Goal: Transaction & Acquisition: Purchase product/service

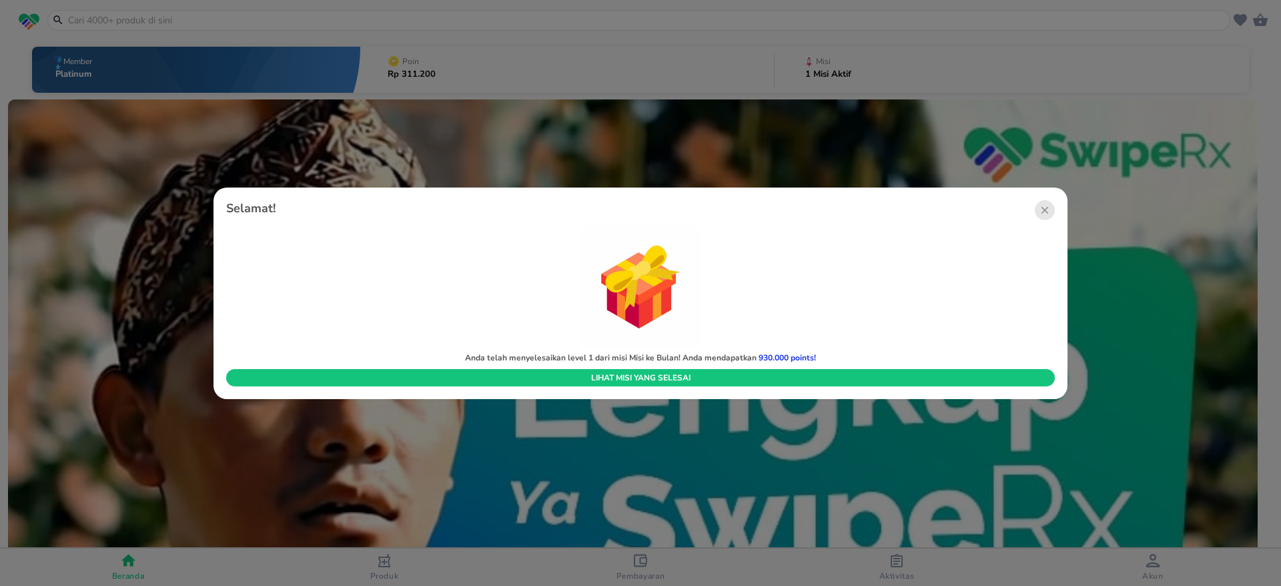
click at [1049, 210] on circle "button" at bounding box center [1045, 210] width 20 height 20
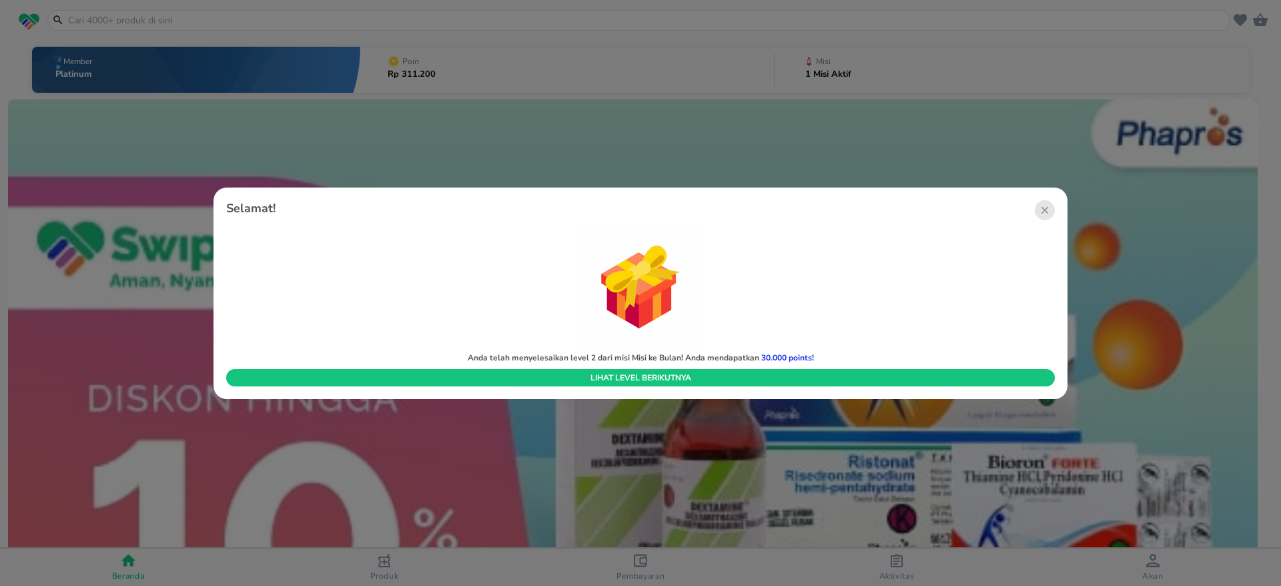
click at [1043, 211] on icon "button" at bounding box center [1044, 209] width 7 height 7
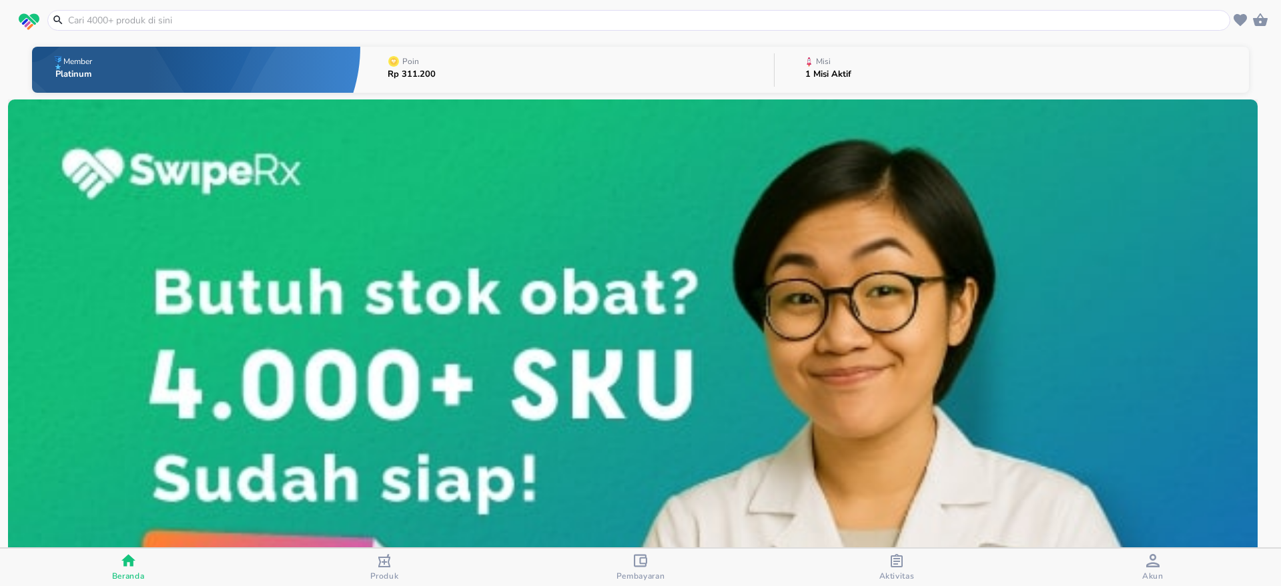
click at [197, 15] on input "text" at bounding box center [647, 20] width 1160 height 14
paste input "lansoprazol"
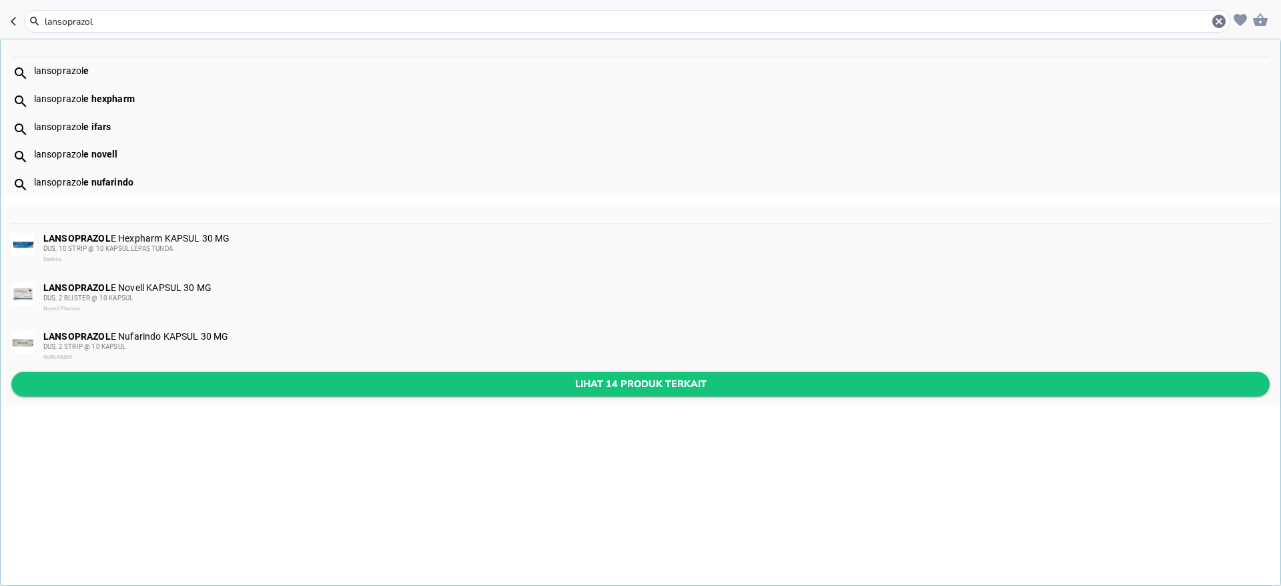
type input "lansoprazol"
click at [401, 385] on span "Lihat 14 produk terkait" at bounding box center [640, 384] width 1237 height 17
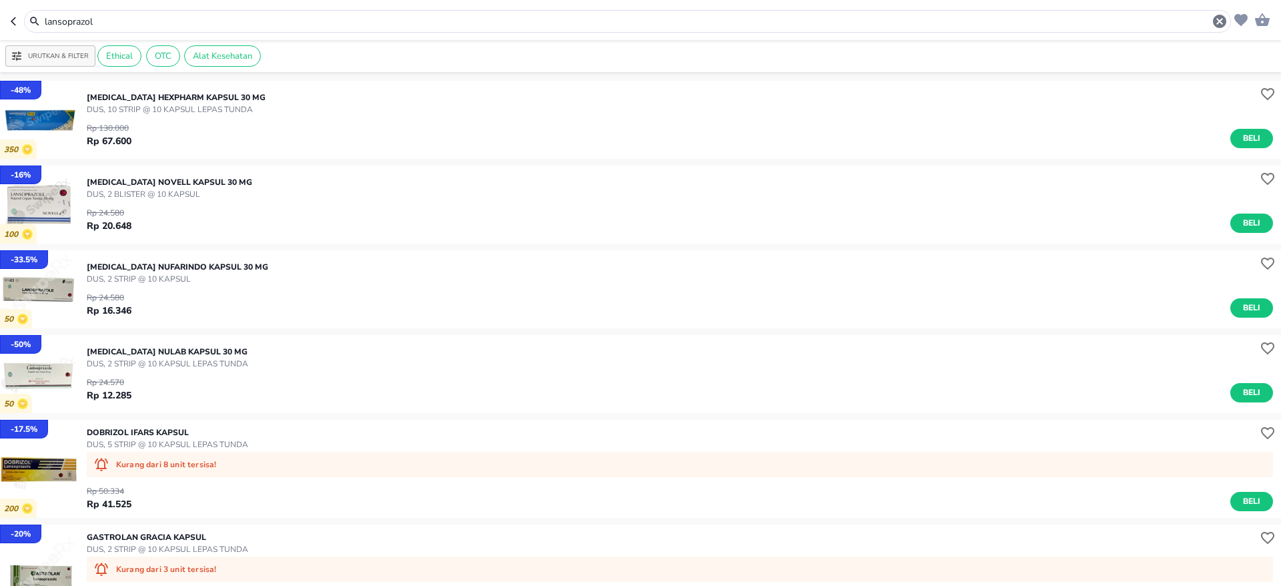
drag, startPoint x: 119, startPoint y: 26, endPoint x: 0, endPoint y: 6, distance: 120.4
click at [0, 6] on header "lansoprazol" at bounding box center [640, 20] width 1281 height 40
paste input "falos"
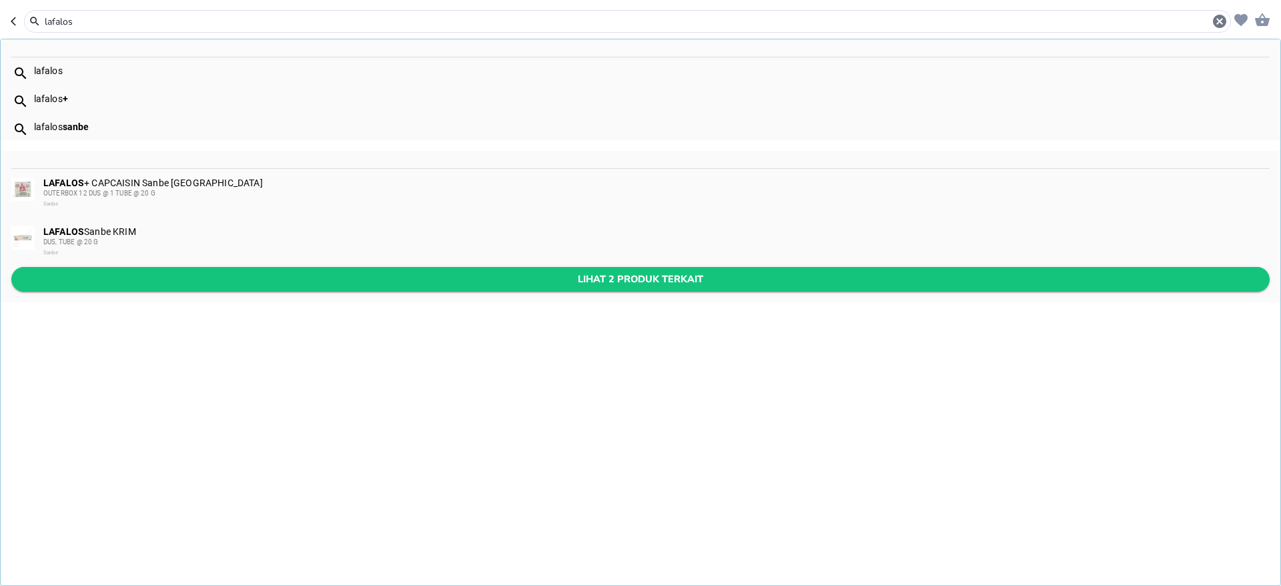
click at [247, 282] on span "Lihat 2 produk terkait" at bounding box center [640, 279] width 1237 height 17
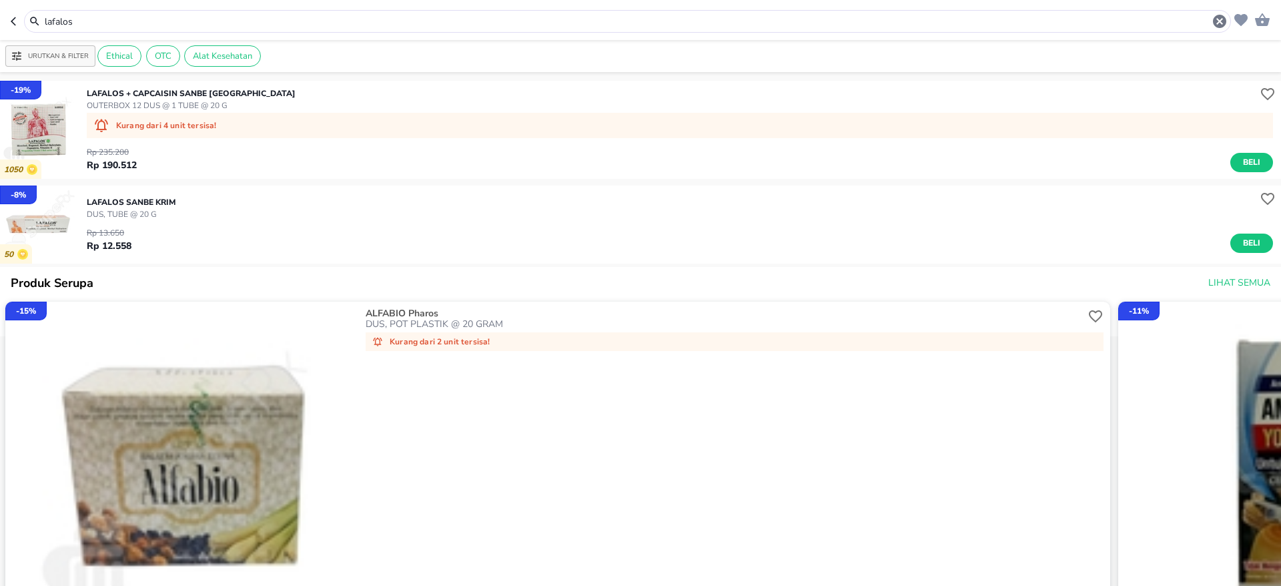
drag, startPoint x: 101, startPoint y: 20, endPoint x: 0, endPoint y: 21, distance: 100.7
click at [0, 21] on header "lafalos" at bounding box center [640, 20] width 1281 height 40
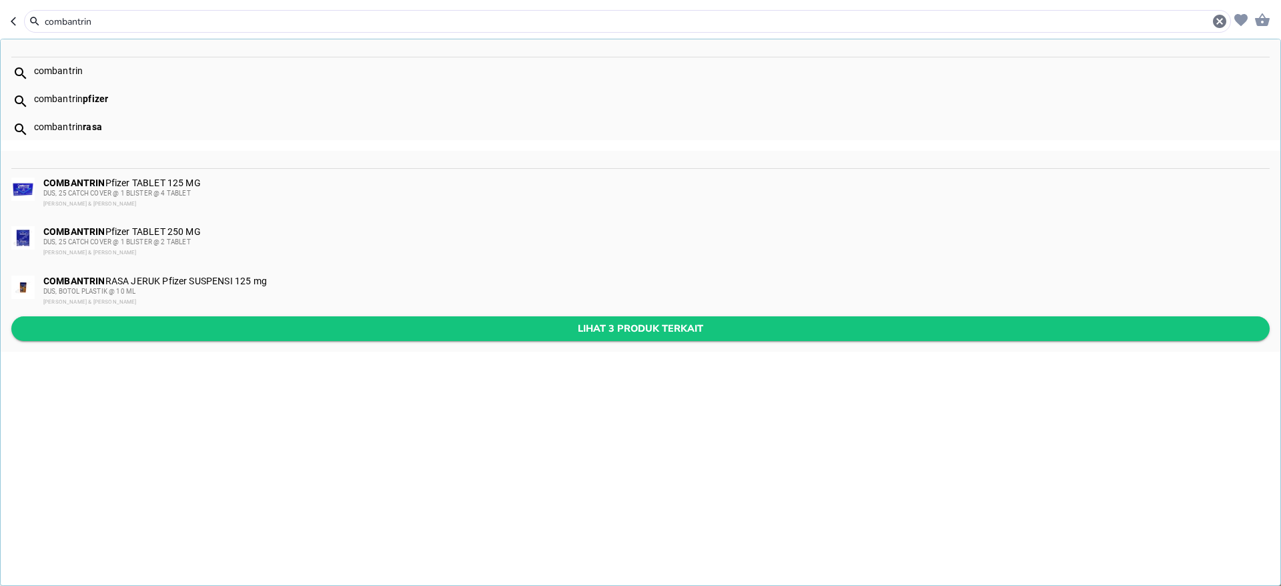
type input "combantrin"
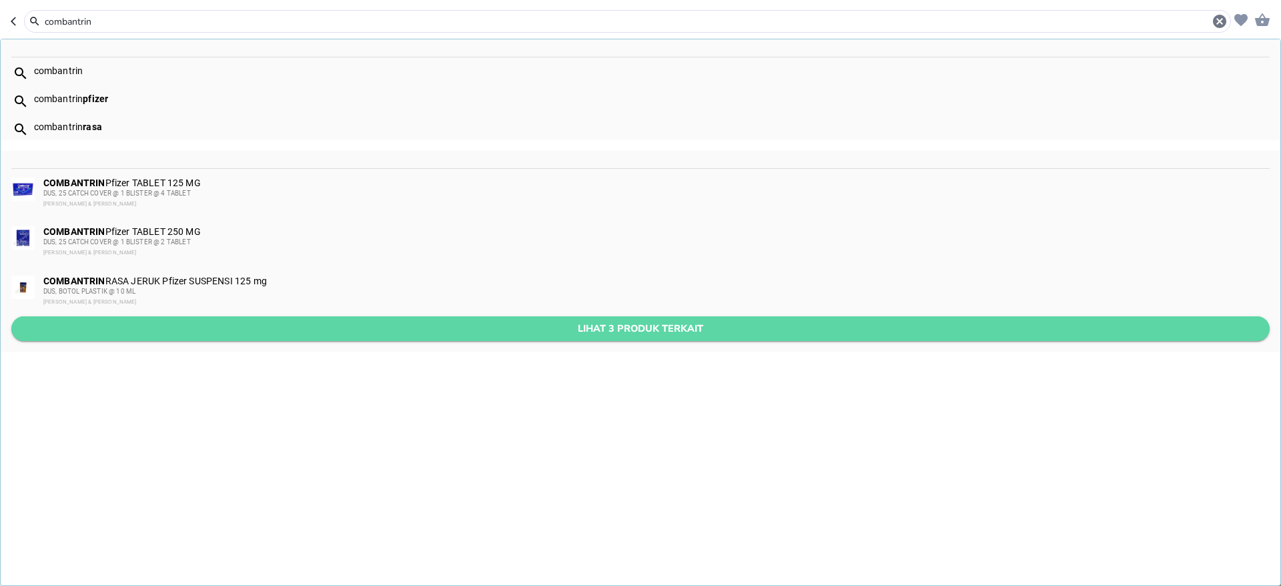
click at [229, 328] on span "Lihat 3 produk terkait" at bounding box center [640, 328] width 1237 height 17
